Goal: Task Accomplishment & Management: Manage account settings

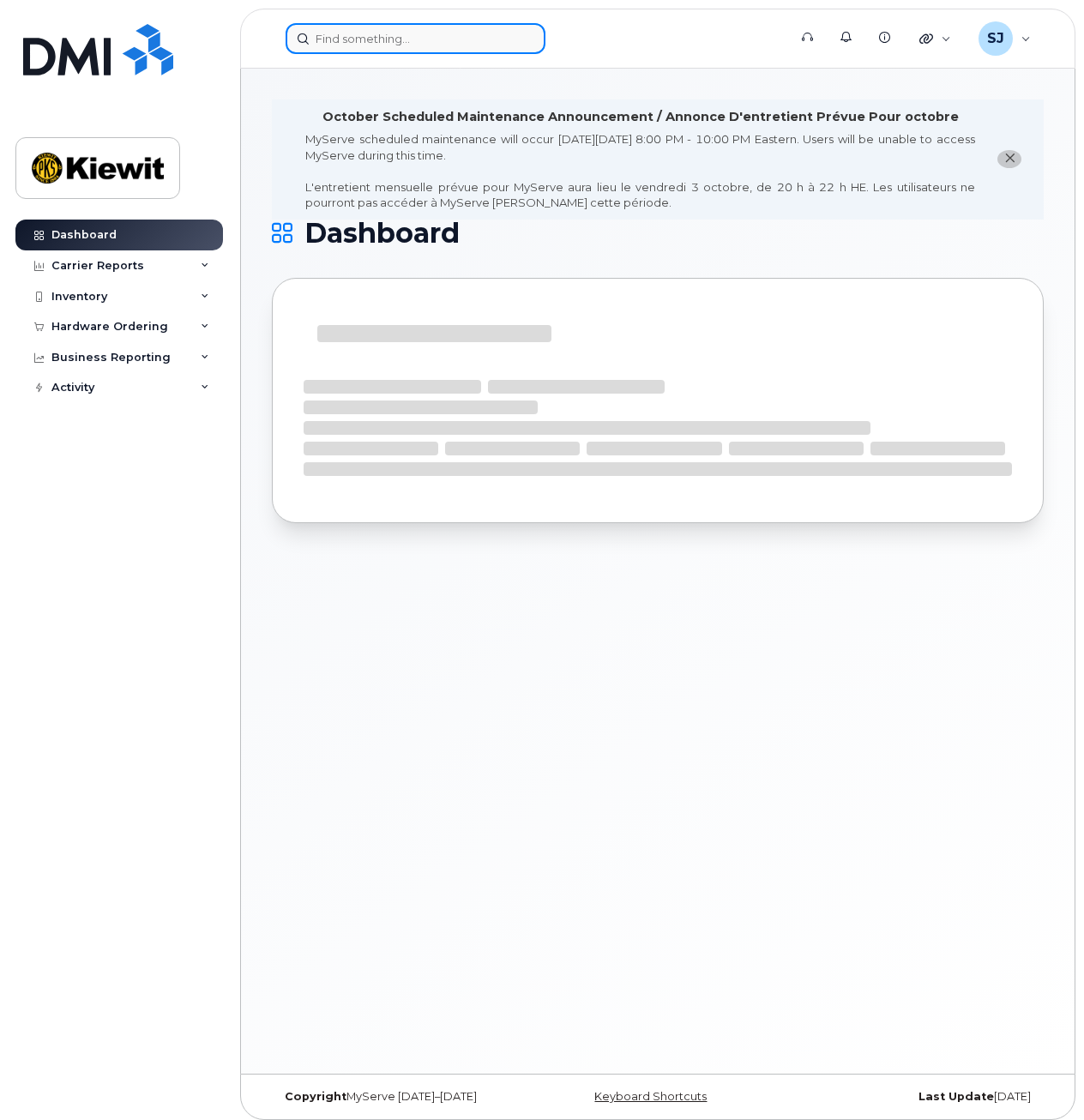
click at [327, 33] on input at bounding box center [415, 38] width 260 height 31
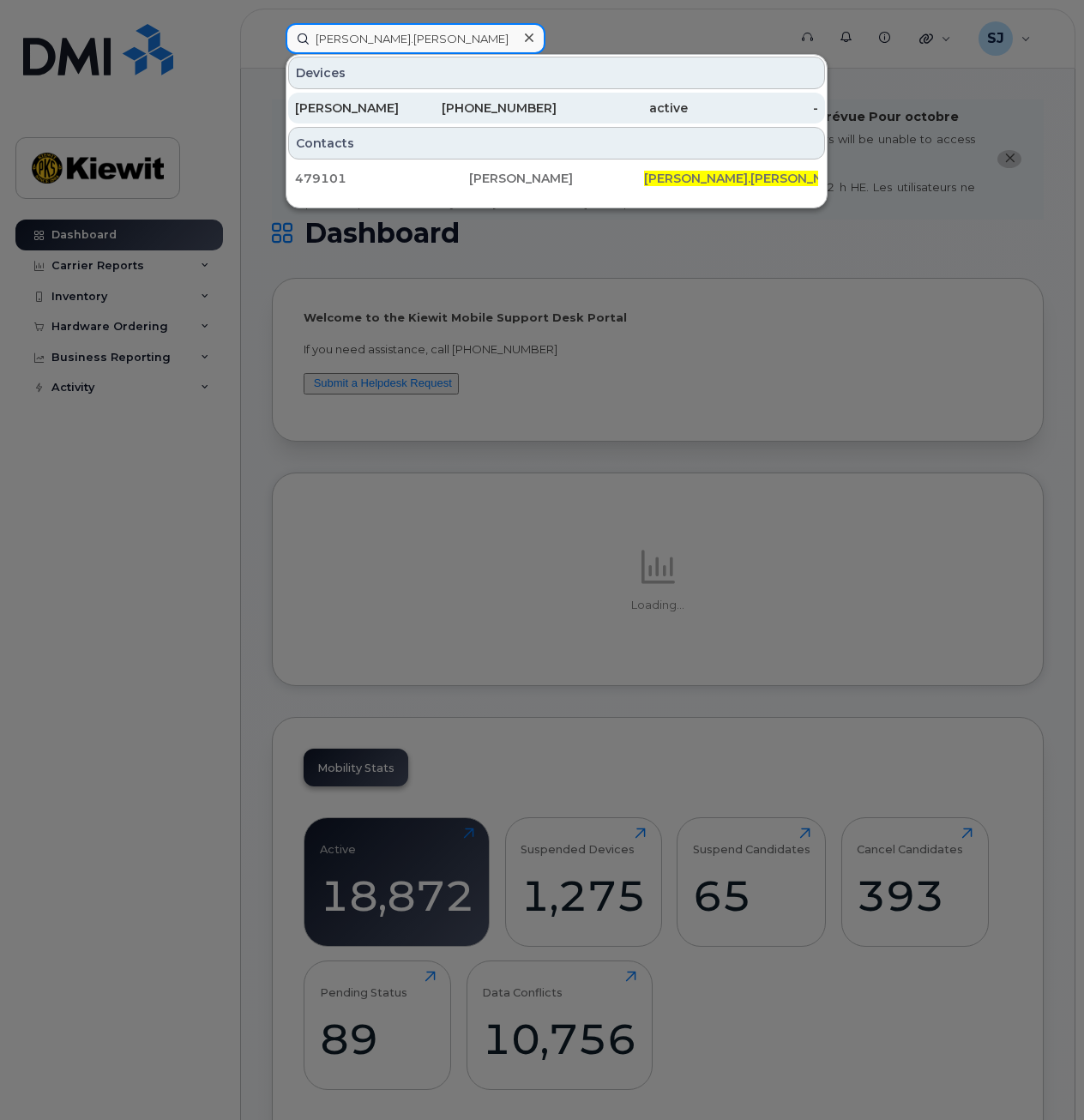
type input "[PERSON_NAME].[PERSON_NAME]"
click at [491, 99] on div "[PHONE_NUMBER]" at bounding box center [491, 108] width 131 height 31
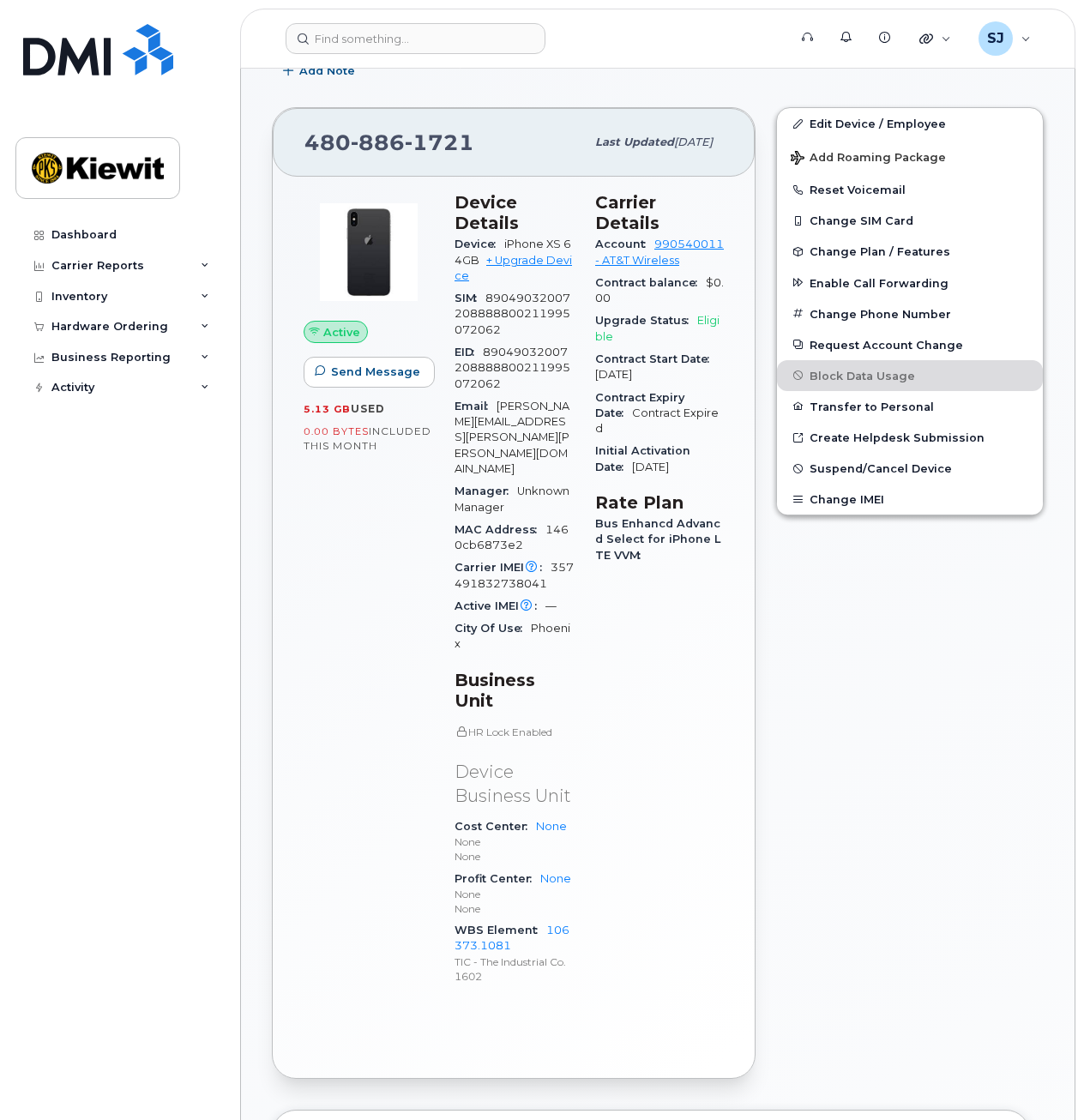
scroll to position [440, 0]
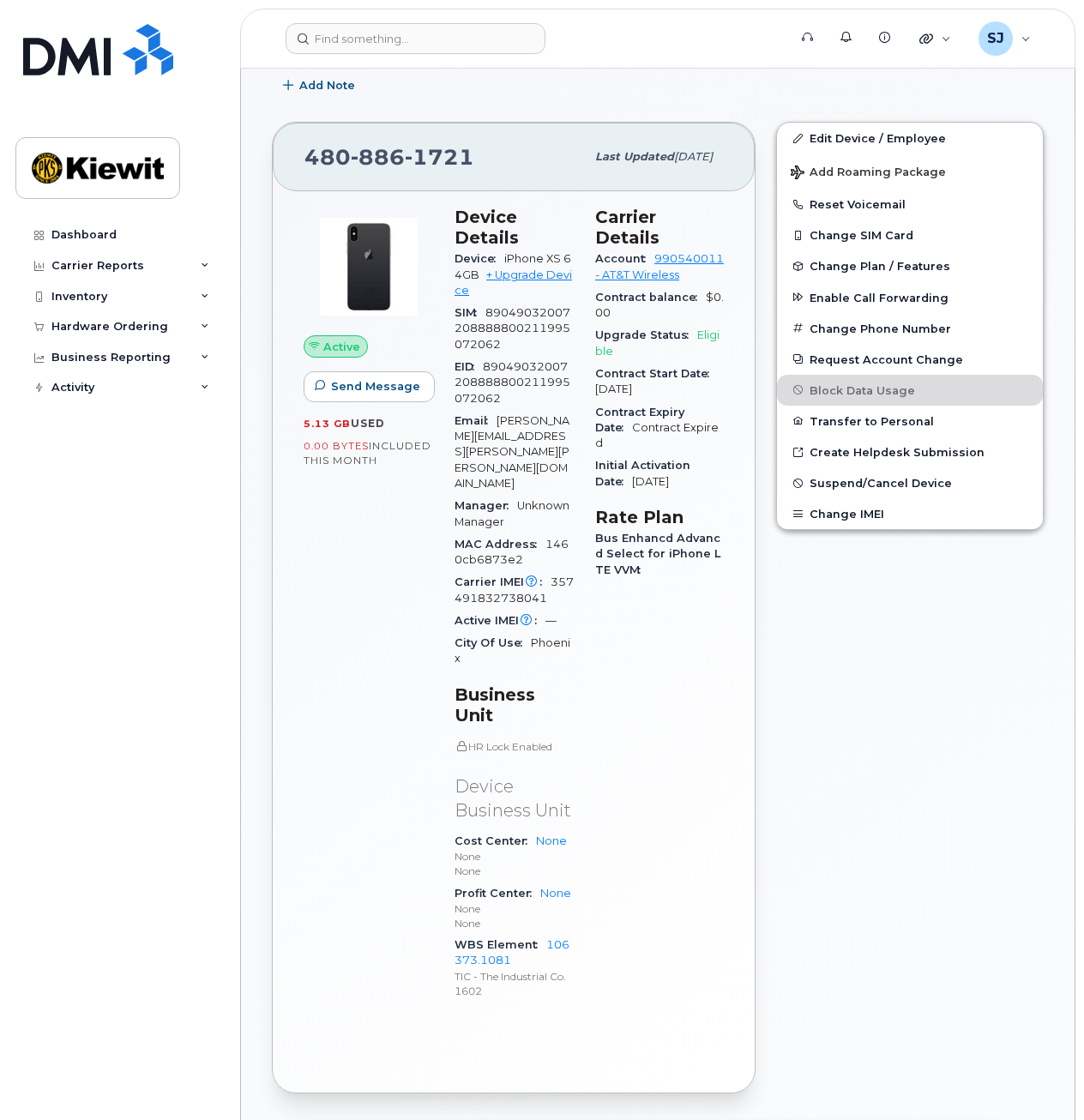
click at [569, 632] on div "City Of Use [GEOGRAPHIC_DATA]" at bounding box center [514, 651] width 120 height 39
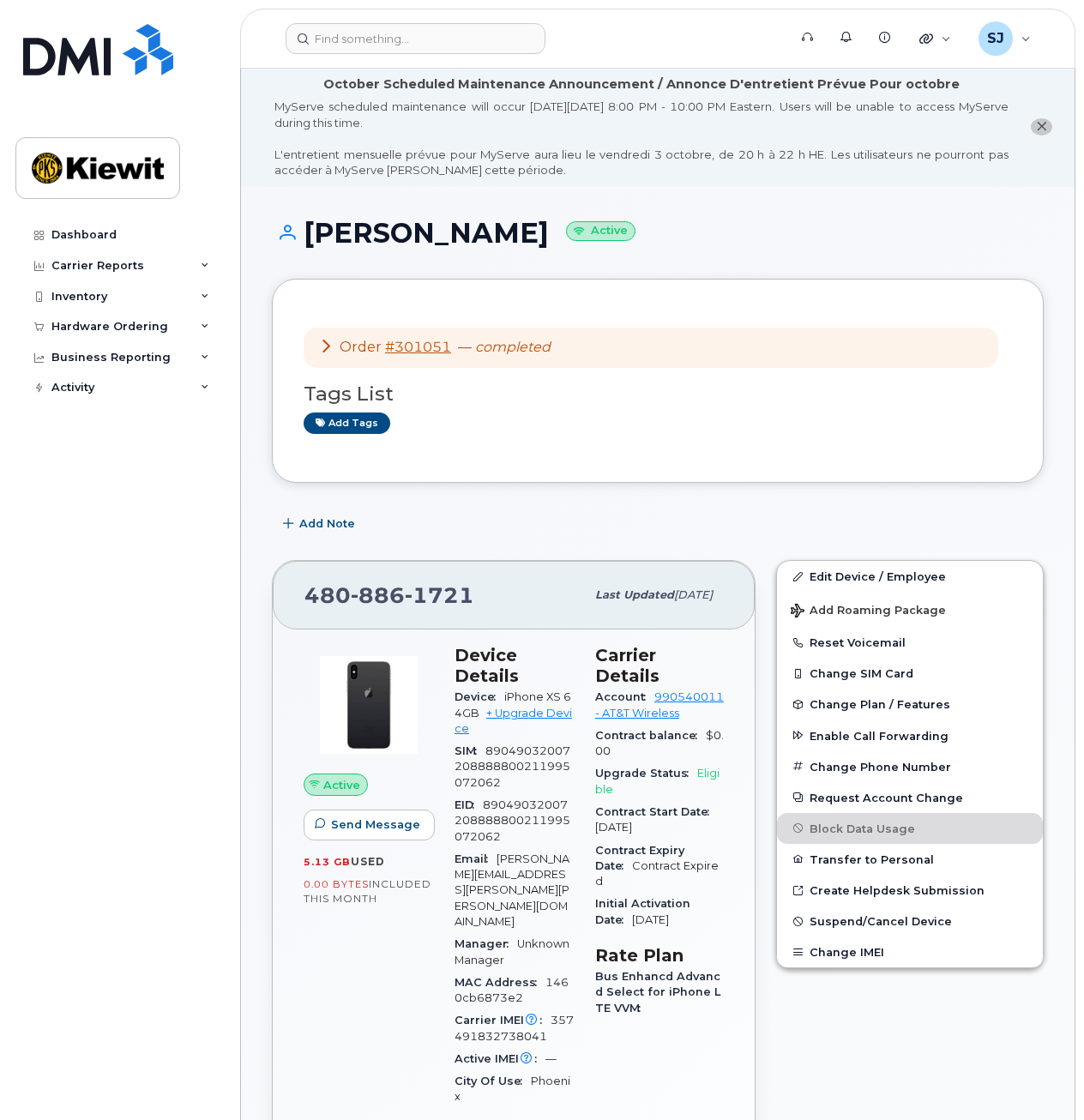
scroll to position [0, 0]
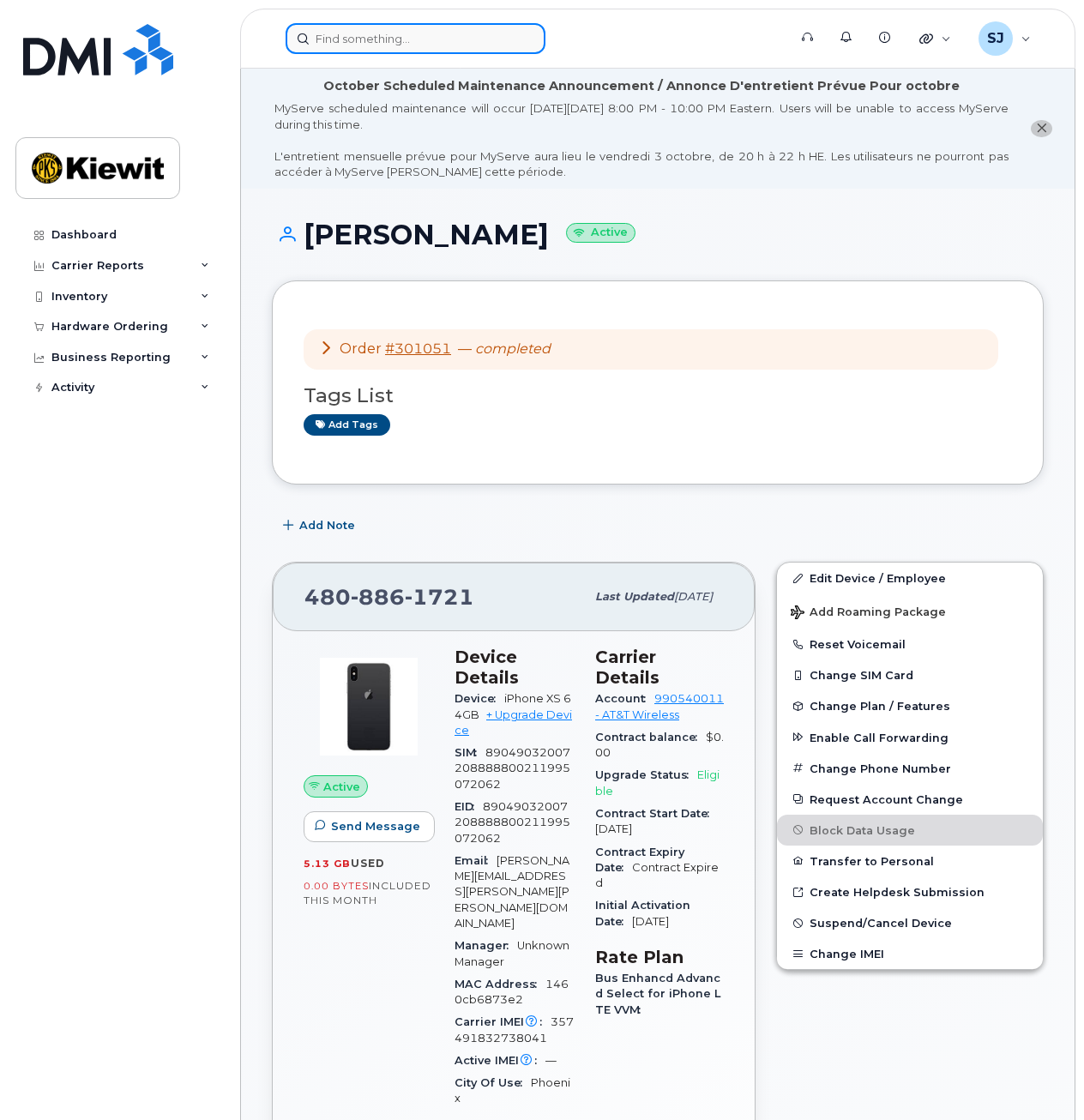
click at [458, 40] on input at bounding box center [415, 38] width 260 height 31
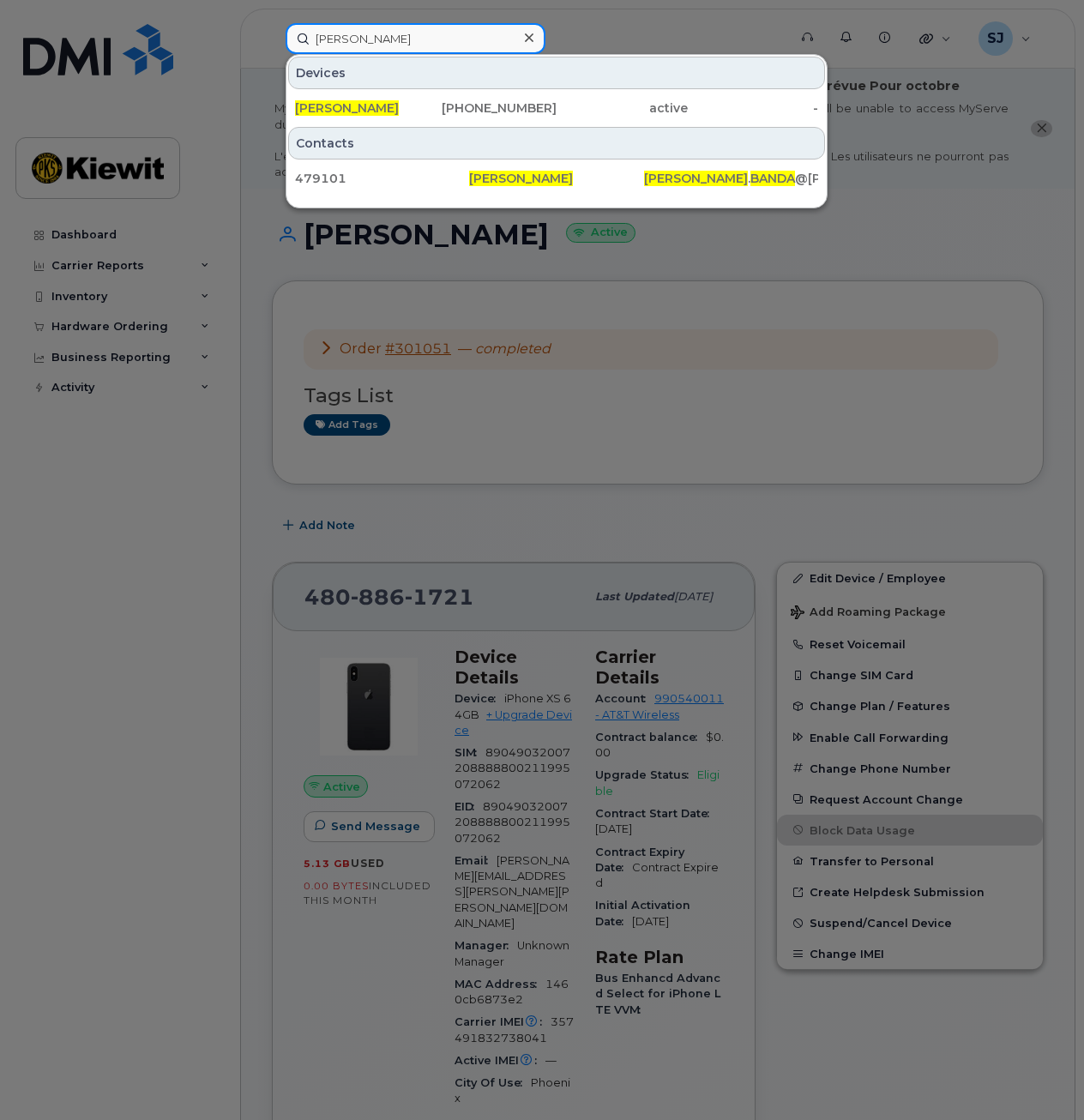
type input "[PERSON_NAME]"
click at [635, 650] on div at bounding box center [542, 560] width 1084 height 1120
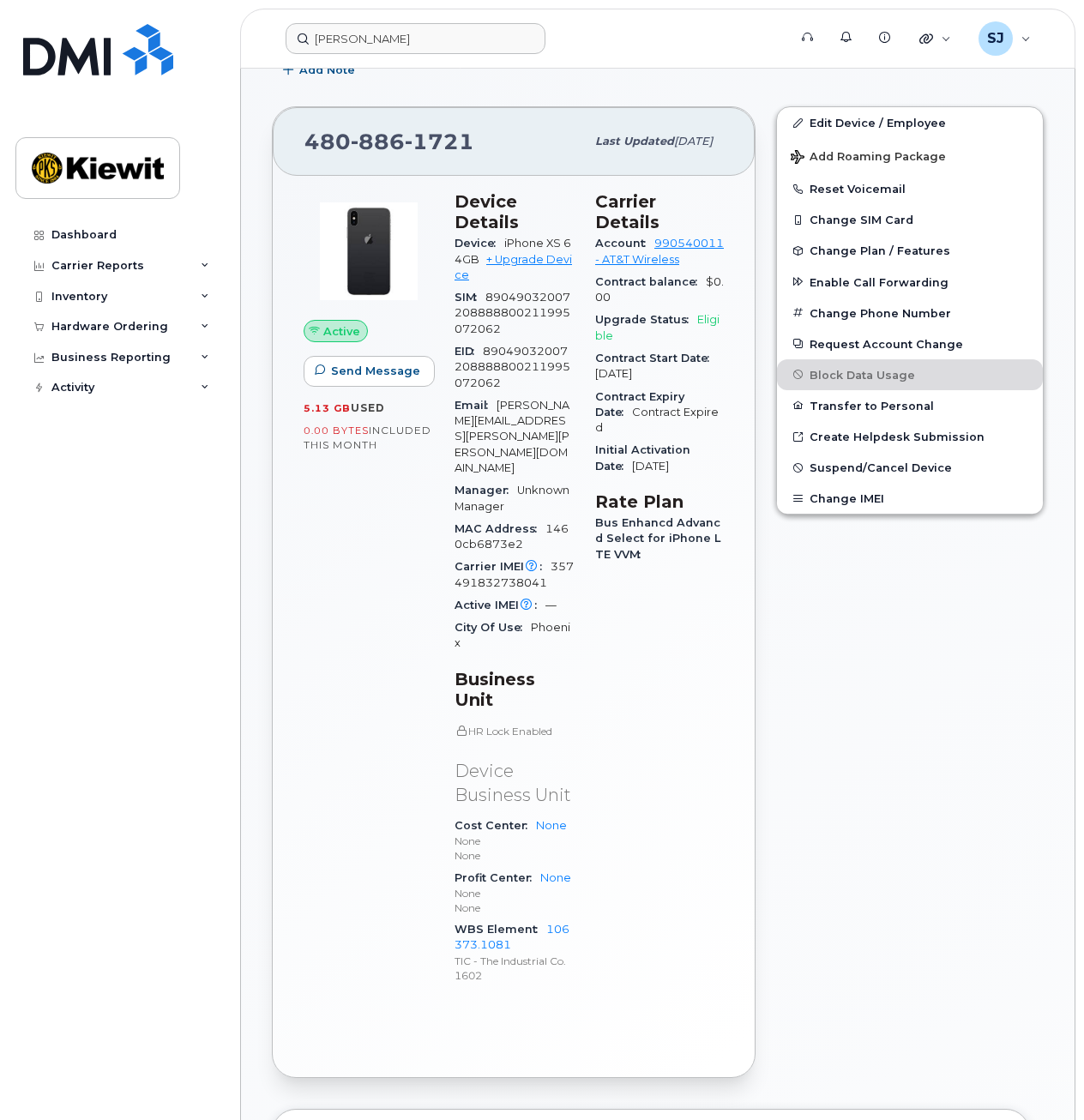
scroll to position [458, 0]
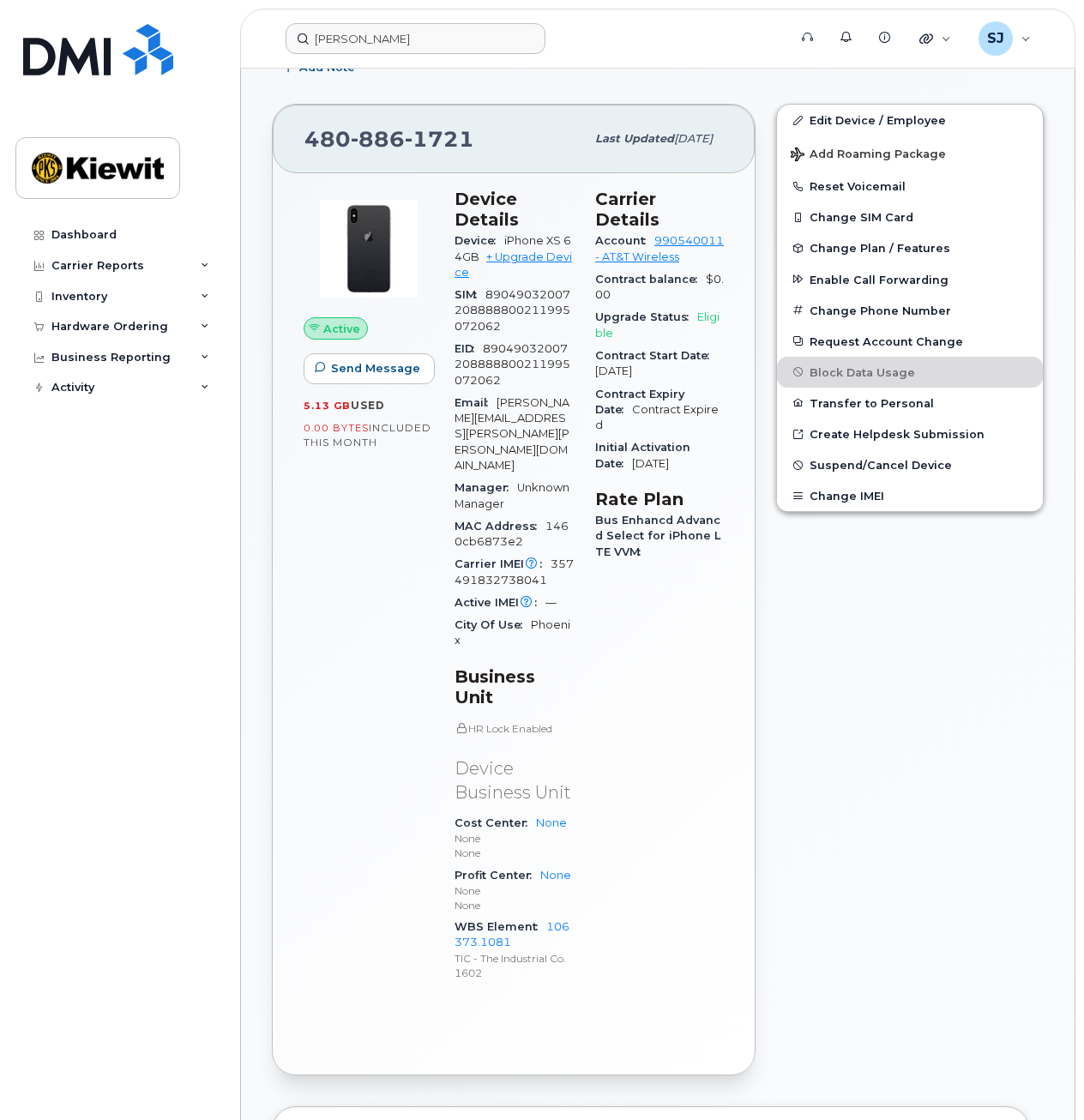
click at [566, 614] on div "City Of Use [GEOGRAPHIC_DATA]" at bounding box center [514, 633] width 120 height 39
drag, startPoint x: 566, startPoint y: 584, endPoint x: 555, endPoint y: 583, distance: 11.0
click at [555, 618] on span "Phoenix" at bounding box center [512, 632] width 116 height 28
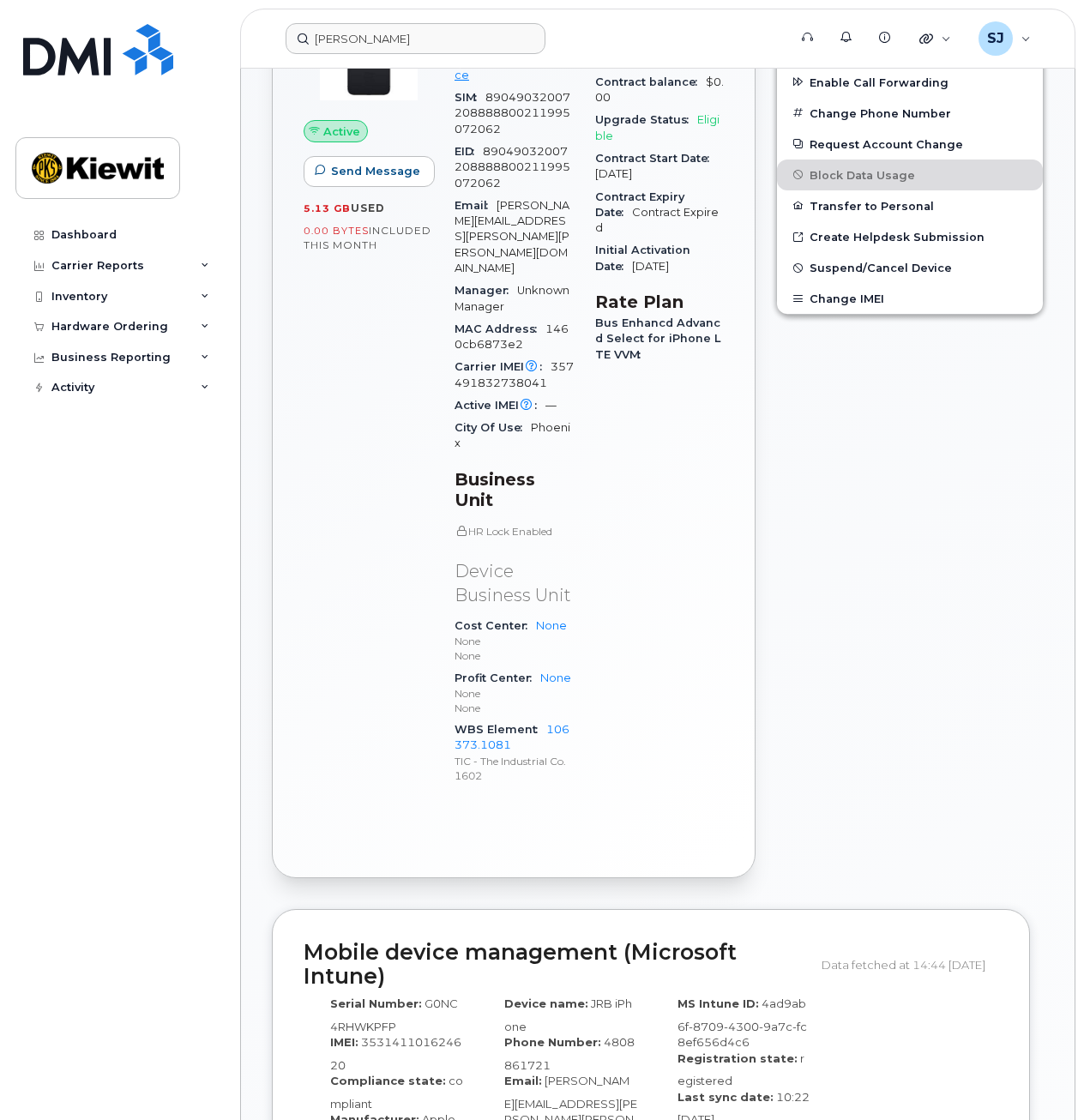
scroll to position [695, 0]
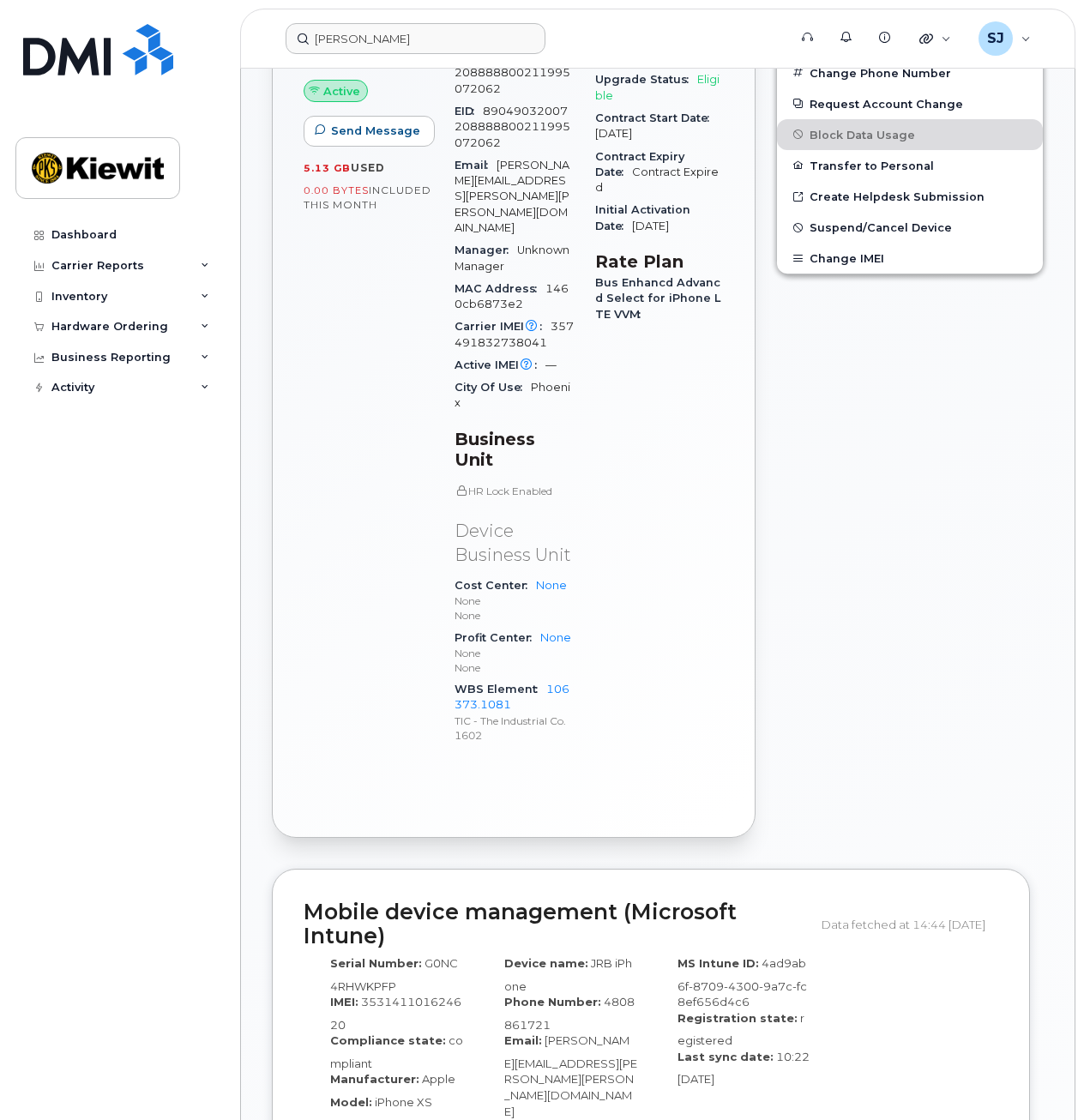
click at [968, 475] on div "Edit Device / Employee Add Roaming Package Reset Voicemail Change SIM Card Chan…" at bounding box center [909, 352] width 288 height 992
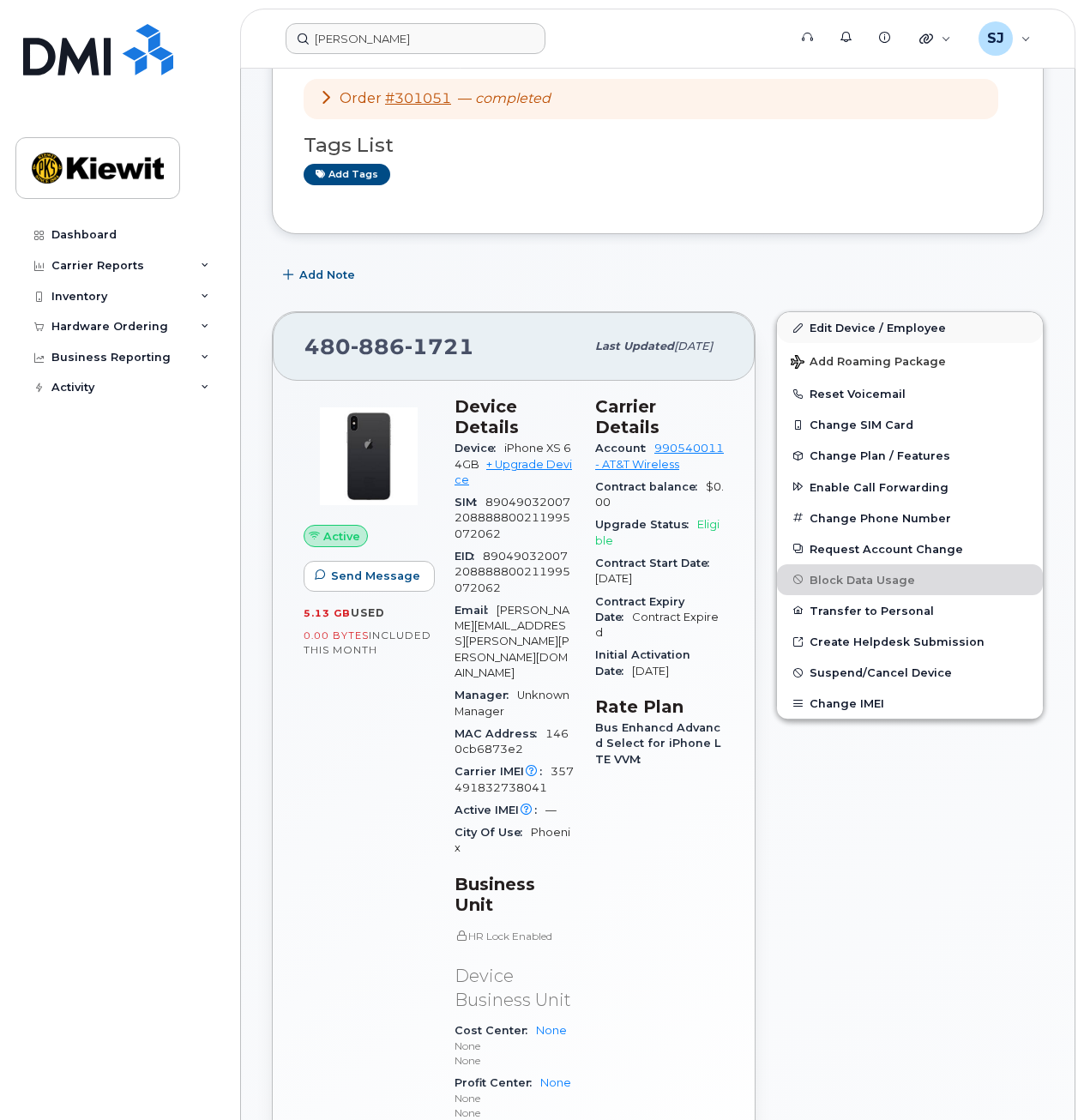
scroll to position [234, 0]
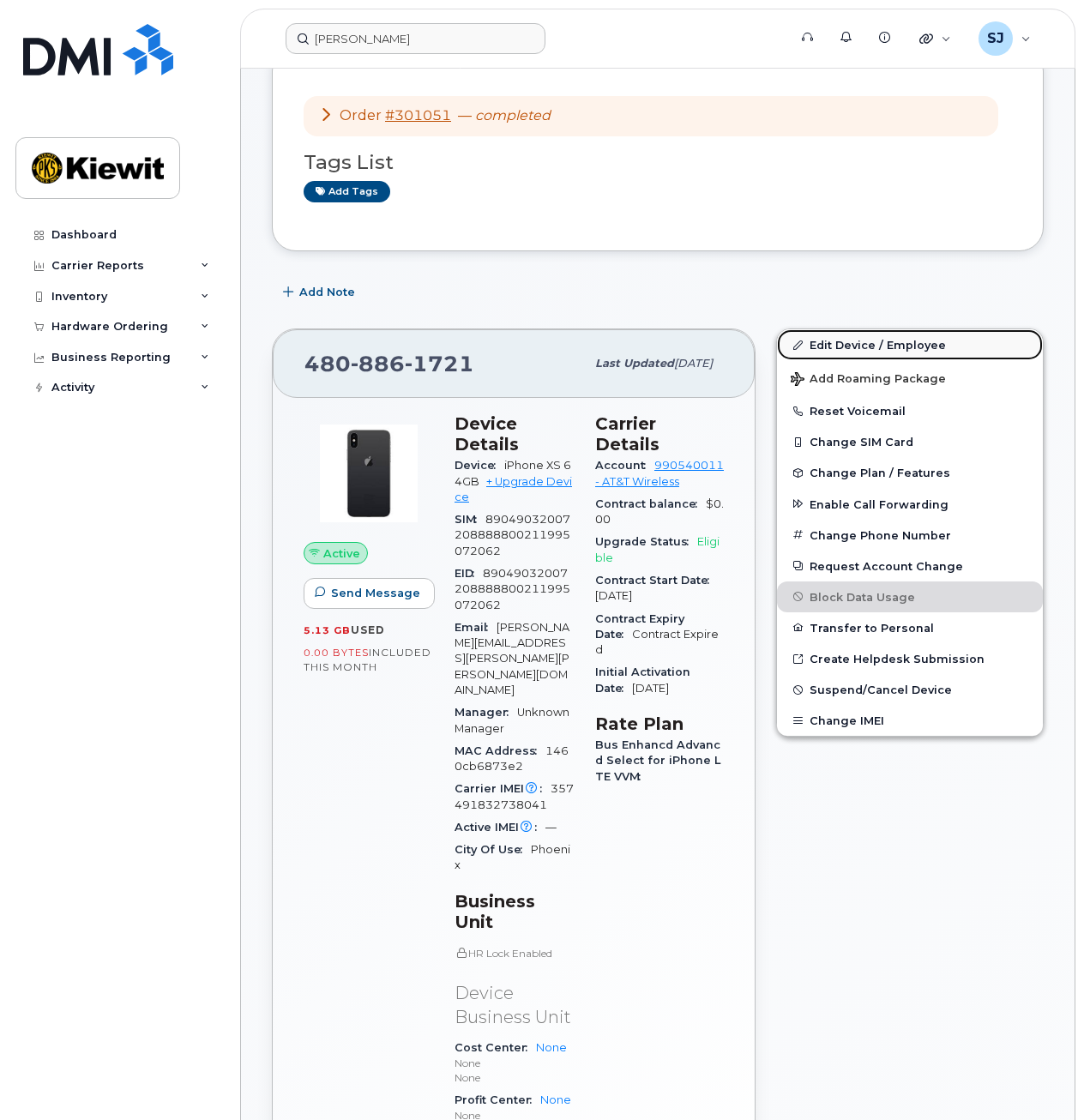
click at [889, 351] on link "Edit Device / Employee" at bounding box center [909, 344] width 266 height 31
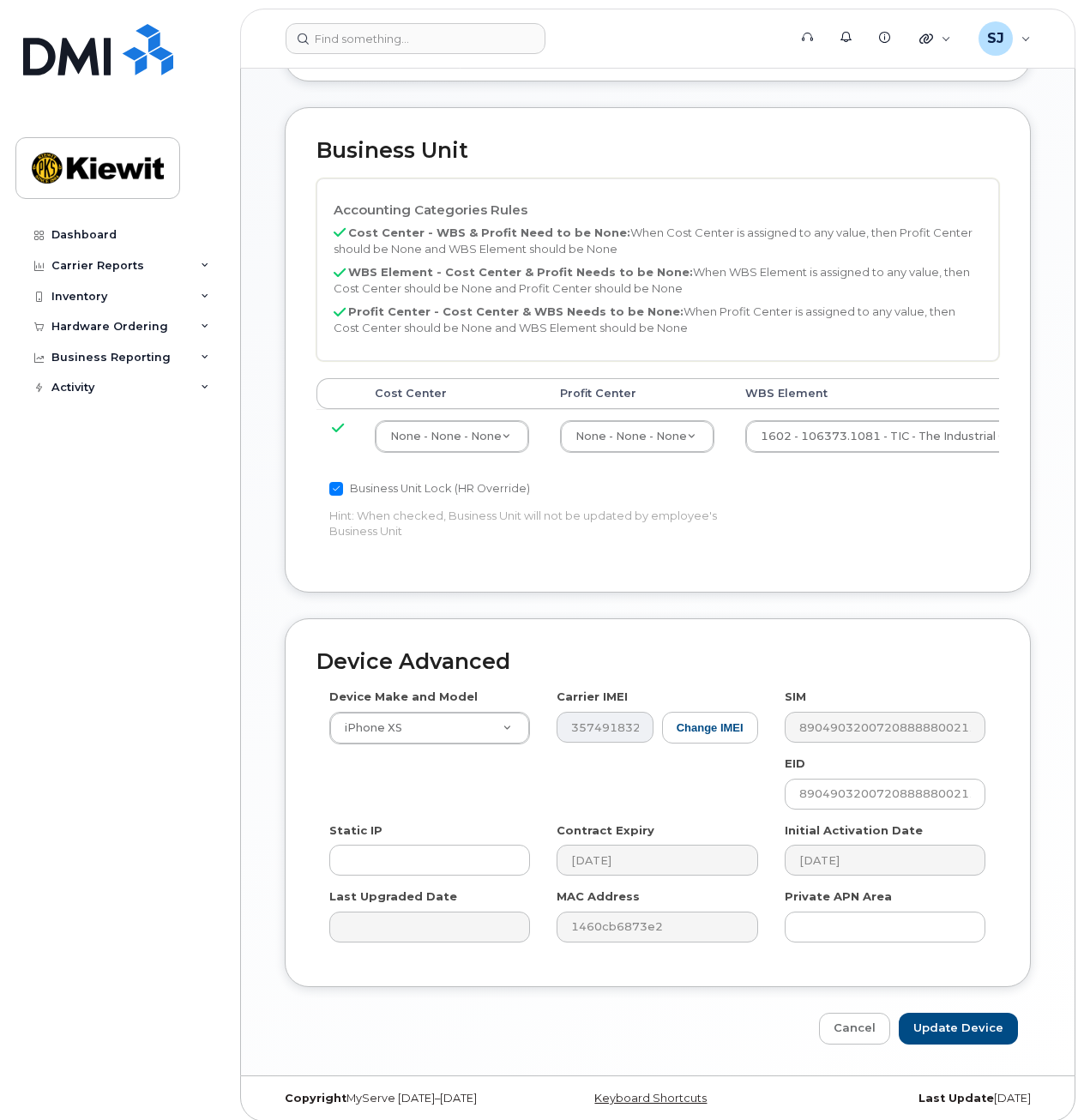
scroll to position [761, 0]
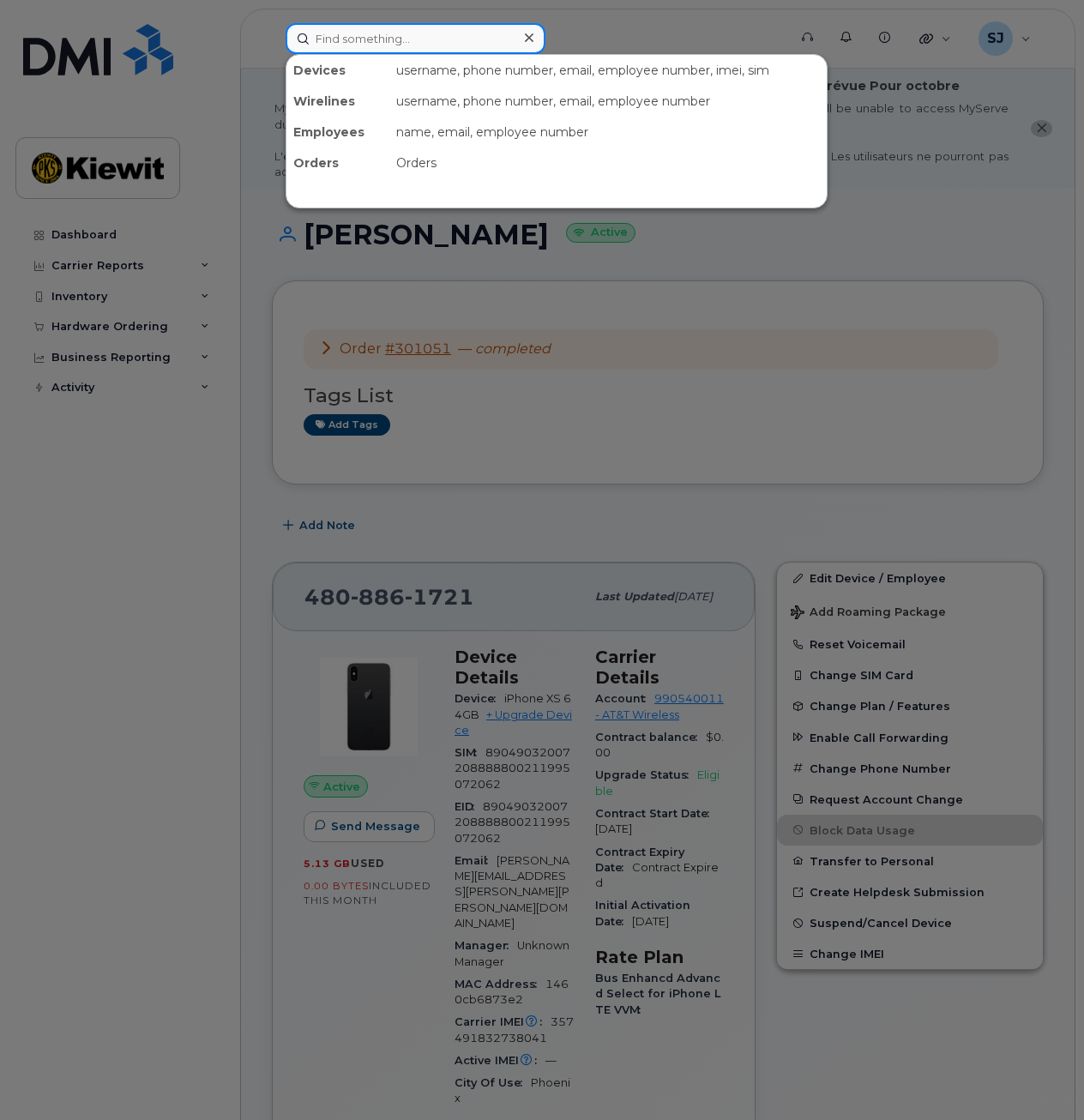
click at [484, 38] on input at bounding box center [415, 38] width 260 height 31
click at [746, 494] on div at bounding box center [542, 560] width 1084 height 1120
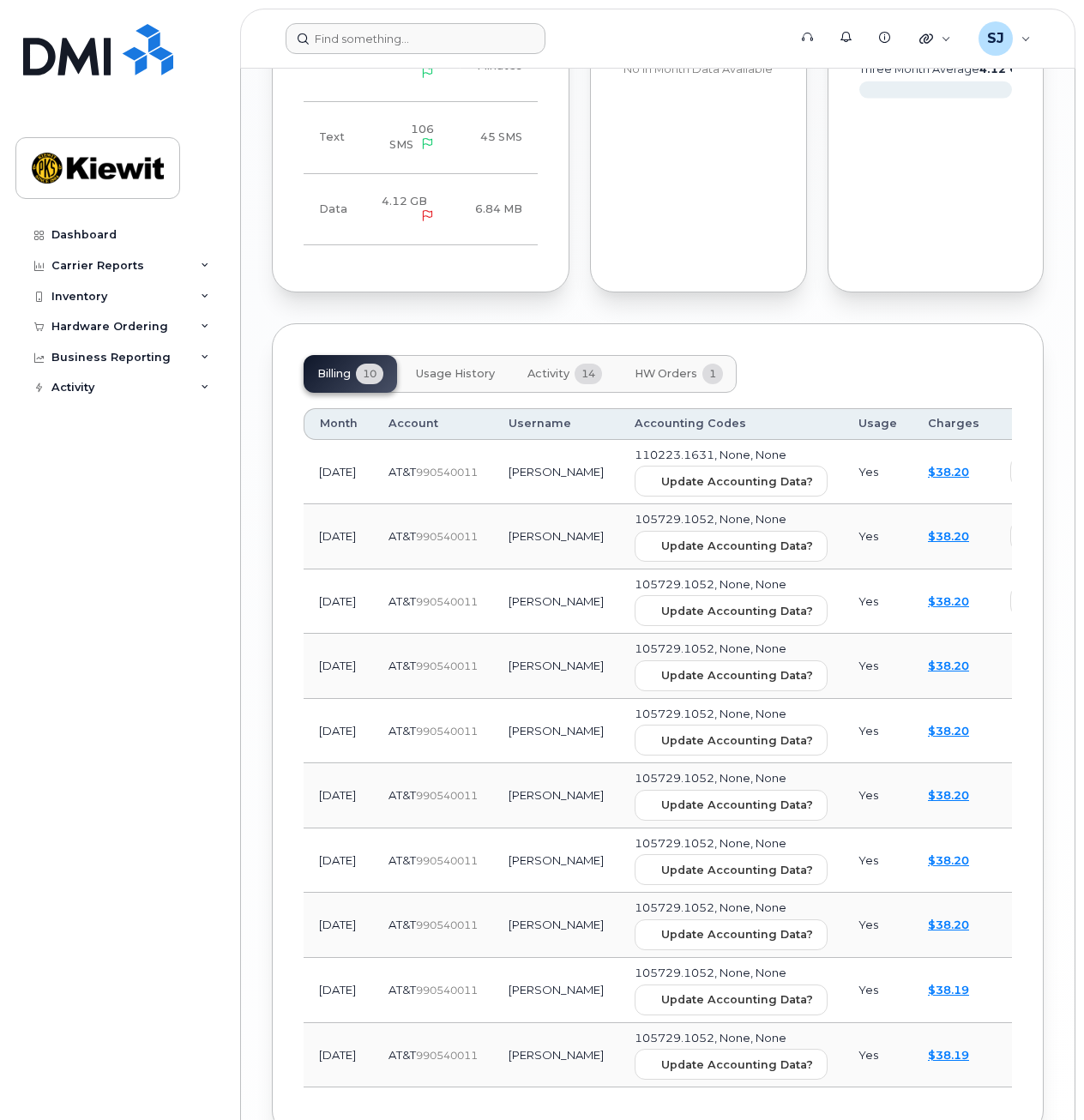
scroll to position [2079, 0]
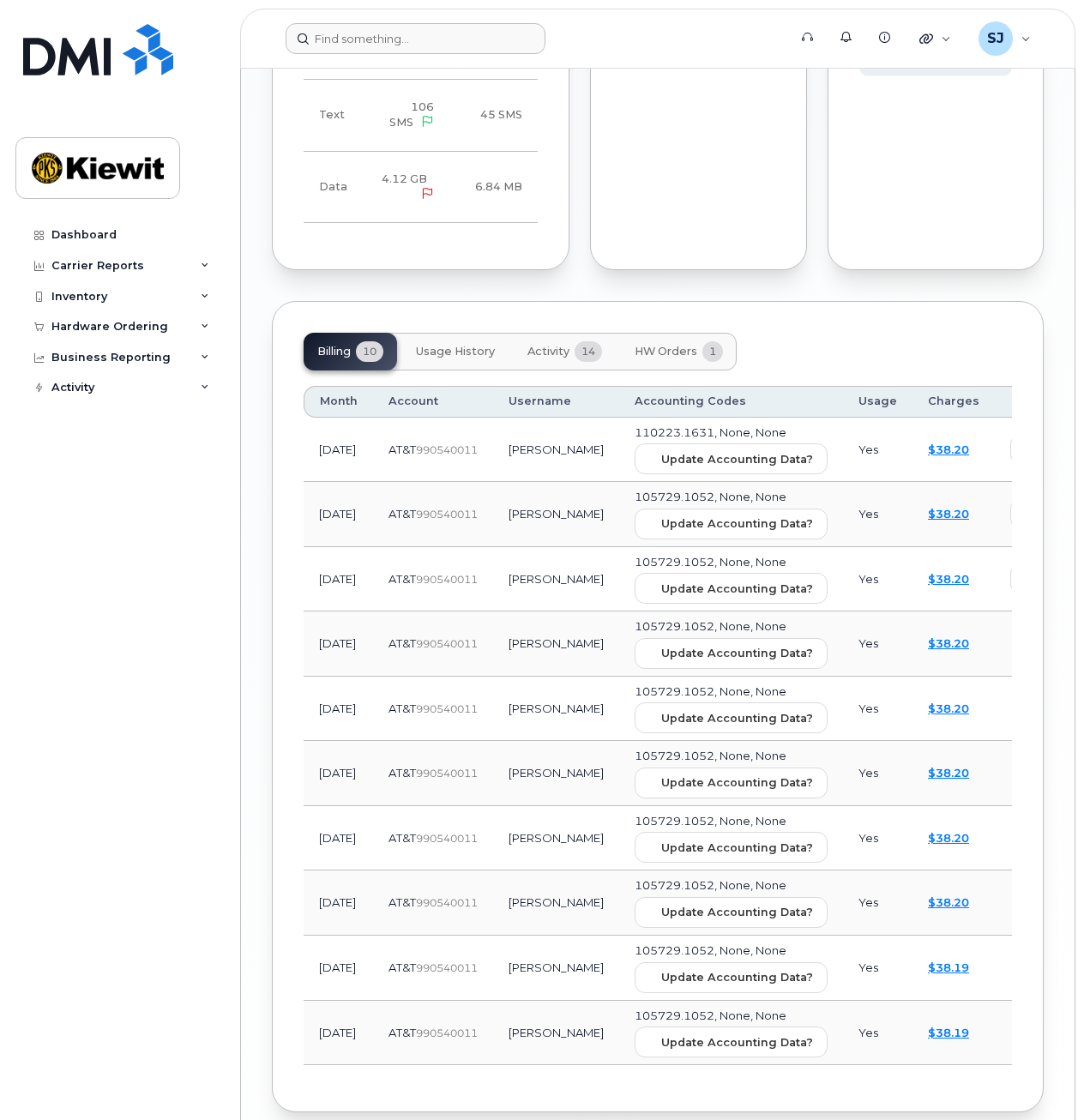
click at [444, 870] on td "AT&T  990540011" at bounding box center [433, 902] width 120 height 65
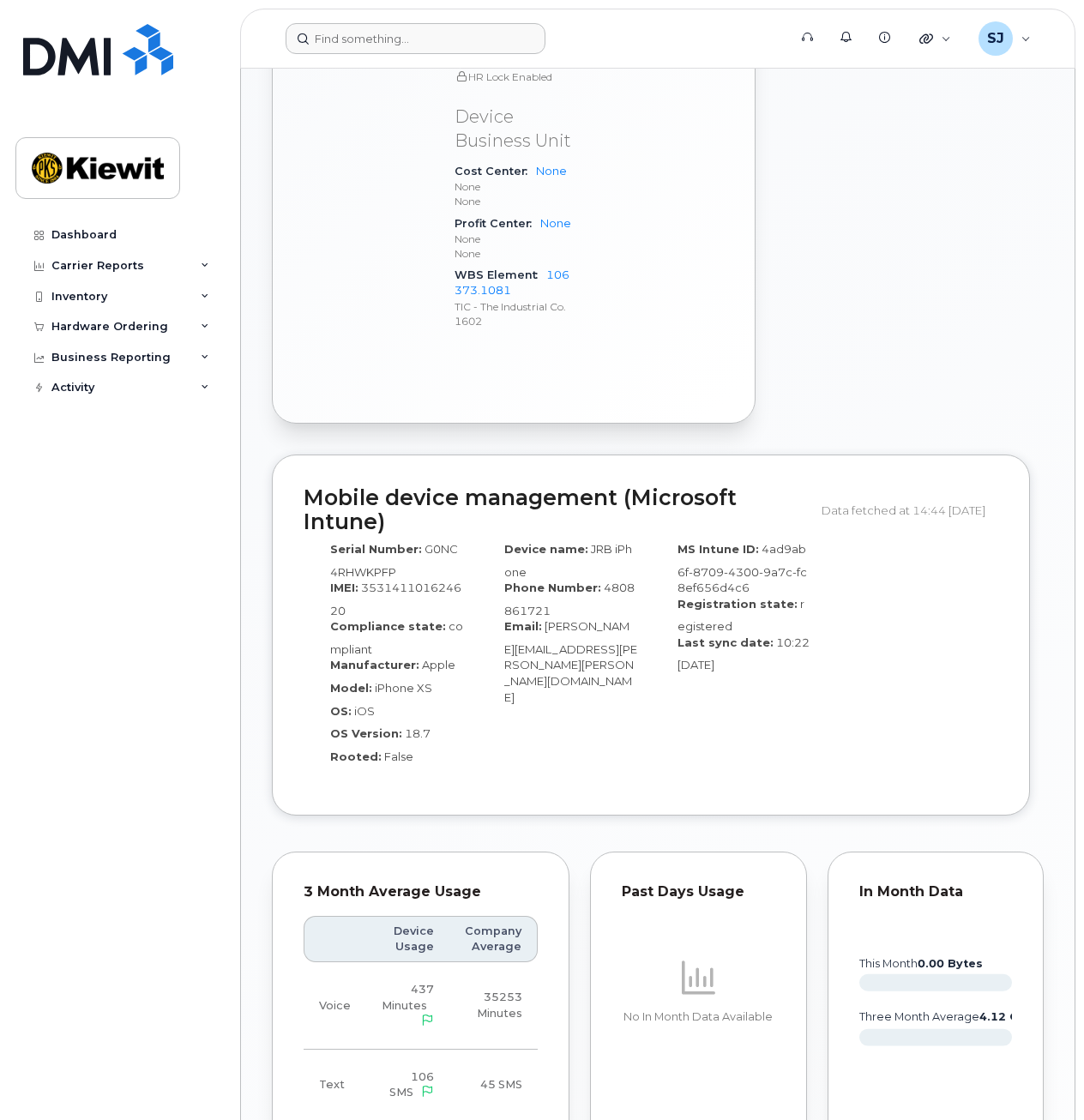
scroll to position [1106, 0]
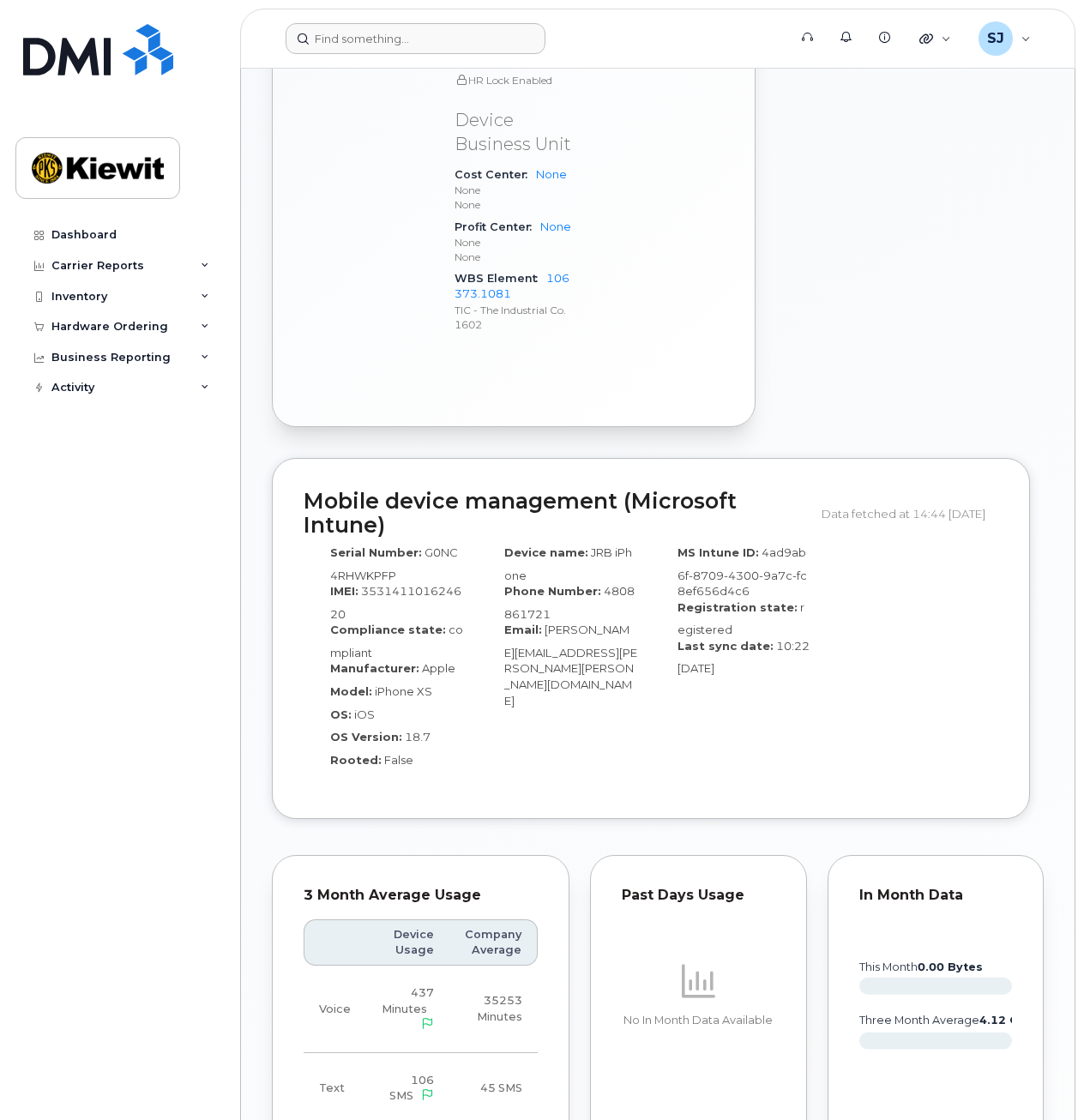
click at [134, 708] on div "Dashboard Carrier Reports Monthly Billing Data Daily Data Pooling Average Costi…" at bounding box center [121, 657] width 212 height 874
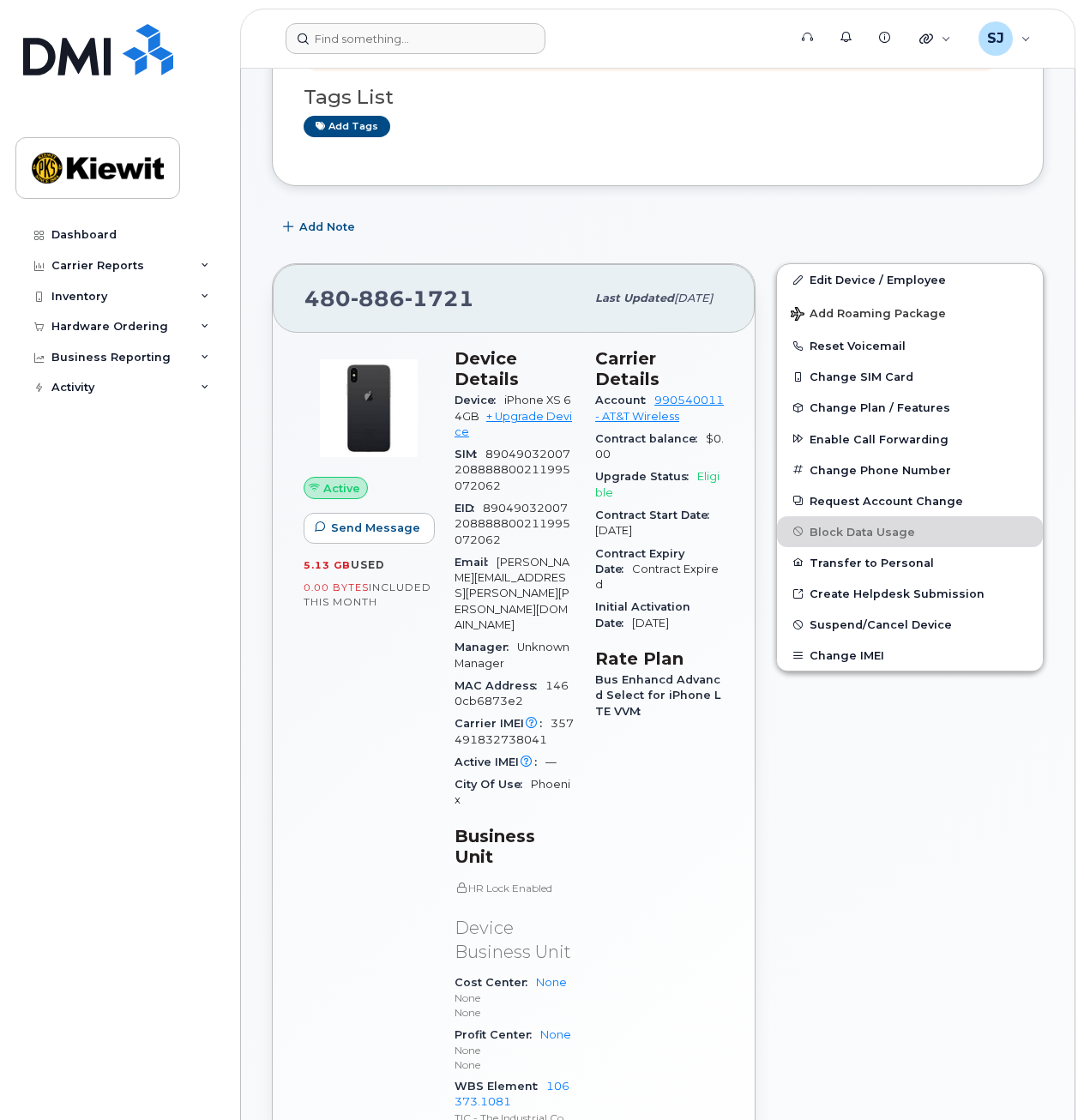
scroll to position [0, 0]
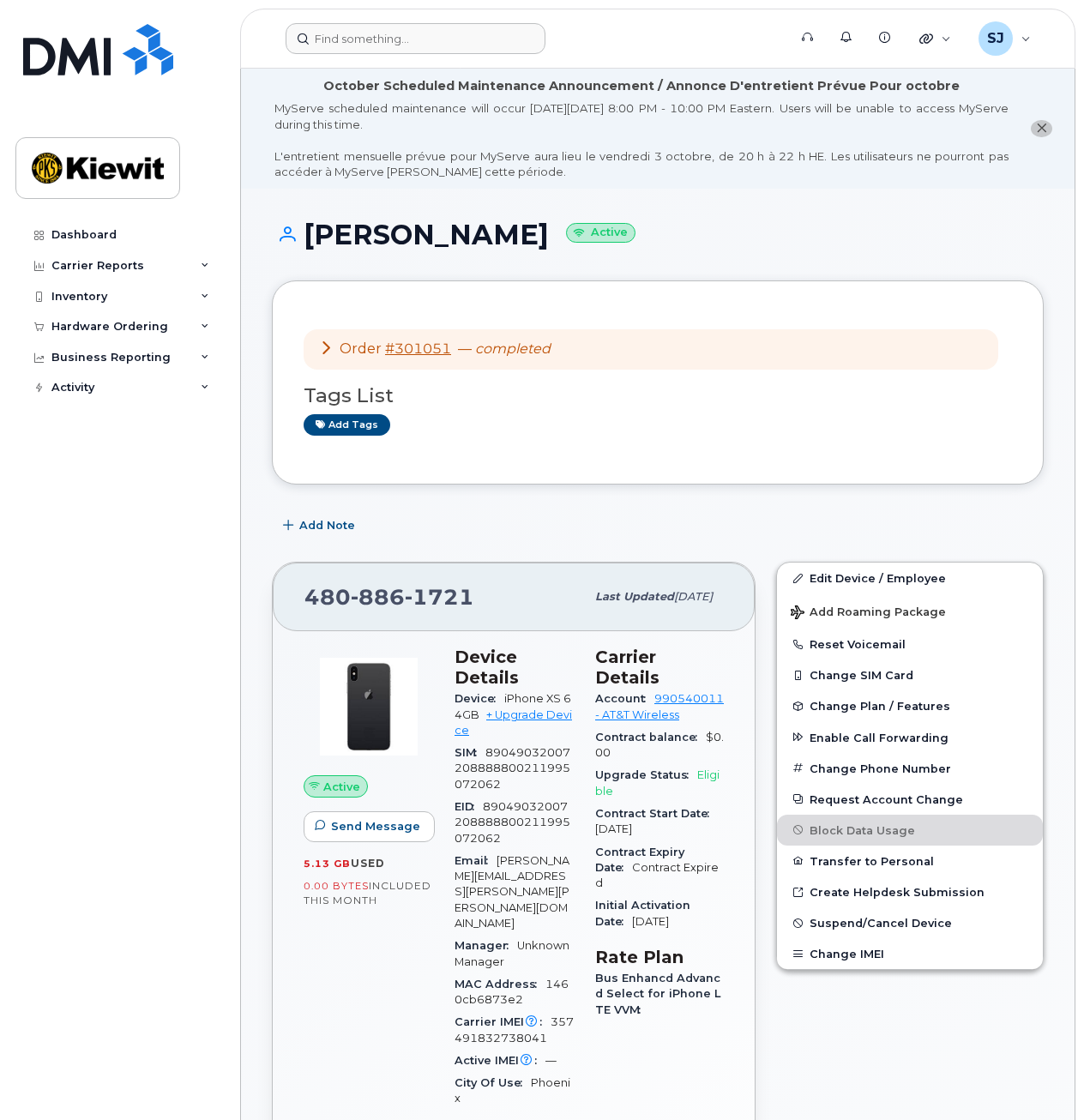
click at [198, 639] on div "Dashboard Carrier Reports Monthly Billing Data Daily Data Pooling Average Costi…" at bounding box center [121, 657] width 212 height 874
click at [64, 536] on div "Dashboard Carrier Reports Monthly Billing Data Daily Data Pooling Average Costi…" at bounding box center [121, 657] width 212 height 874
